Goal: Transaction & Acquisition: Subscribe to service/newsletter

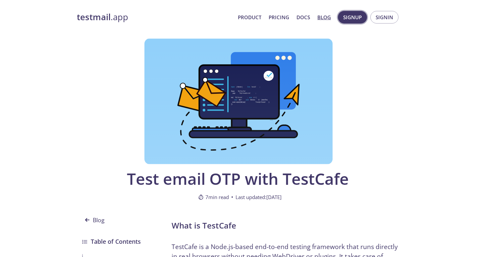
click at [353, 17] on span "Signup" at bounding box center [352, 17] width 19 height 9
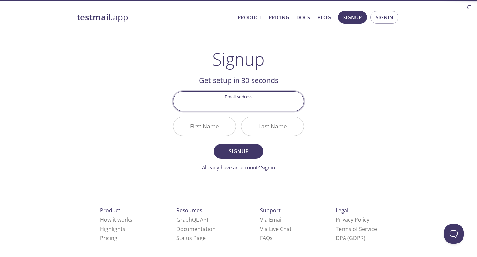
click at [265, 102] on input "Email Address" at bounding box center [238, 101] width 130 height 19
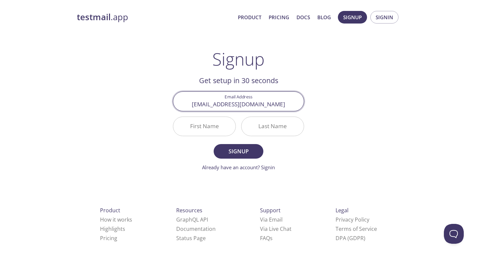
scroll to position [0, 29]
type input "[EMAIL_ADDRESS][DOMAIN_NAME]"
click at [206, 125] on input "First Name" at bounding box center [204, 126] width 62 height 19
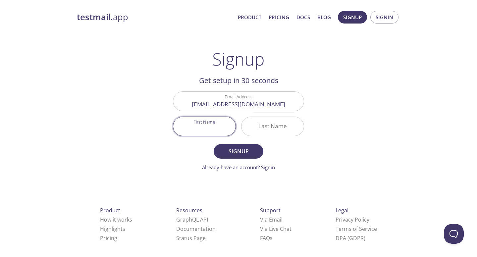
scroll to position [0, 0]
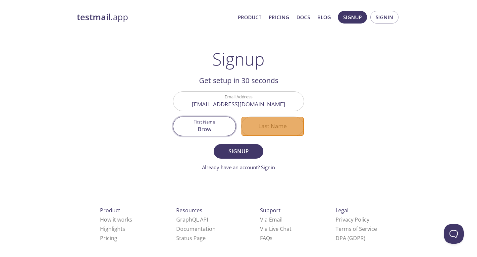
type input "Brow"
click at [271, 126] on input "Last Name" at bounding box center [272, 126] width 62 height 19
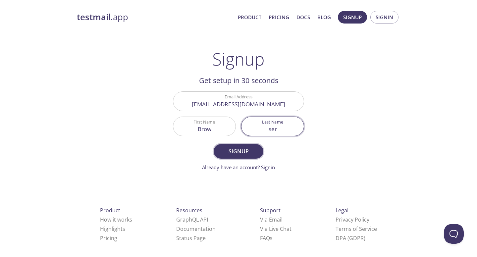
type input "ser"
click at [238, 151] on span "Signup" at bounding box center [238, 151] width 35 height 9
